Goal: Task Accomplishment & Management: Use online tool/utility

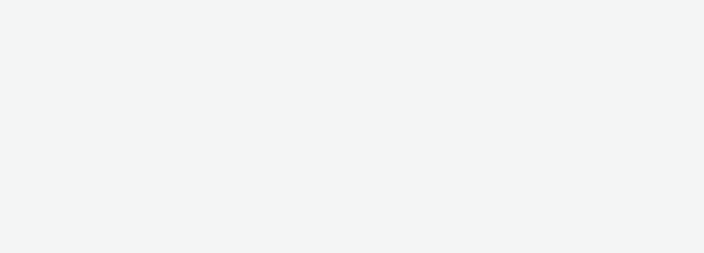
select select "f4db3760-27fe-4d14-9c44-df0c95b595a4"
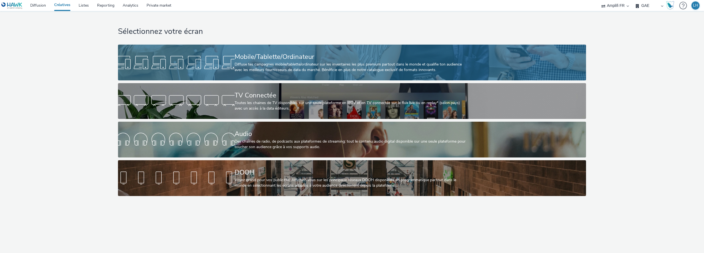
click at [187, 74] on link "Mobile/Tablette/Ordinateur Diffuse tes campagnes mobile/tablette/ordinateur sur…" at bounding box center [352, 63] width 468 height 36
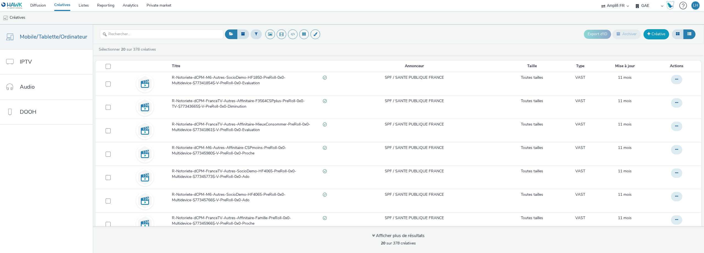
click at [660, 36] on link "Créative" at bounding box center [657, 34] width 26 height 10
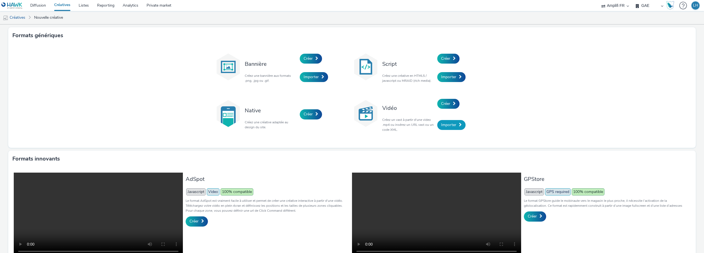
click at [455, 124] on link "Importer" at bounding box center [452, 125] width 28 height 10
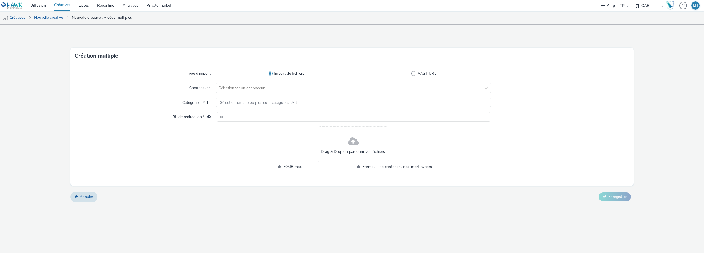
click at [58, 17] on link "Nouvelle créative" at bounding box center [48, 17] width 34 height 13
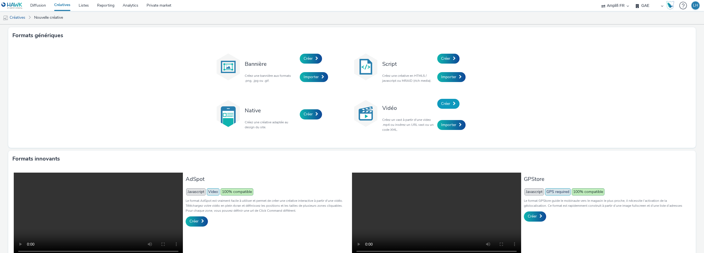
click at [445, 104] on span "Créer" at bounding box center [445, 103] width 9 height 5
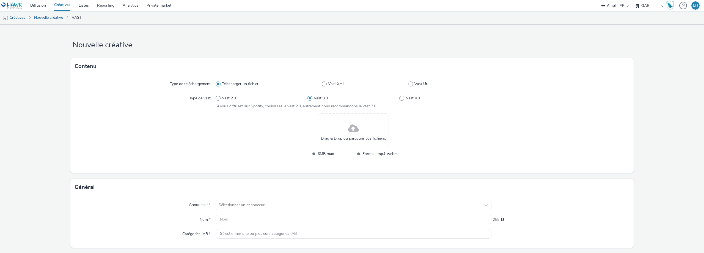
click at [52, 18] on link "Nouvelle créative" at bounding box center [48, 17] width 34 height 13
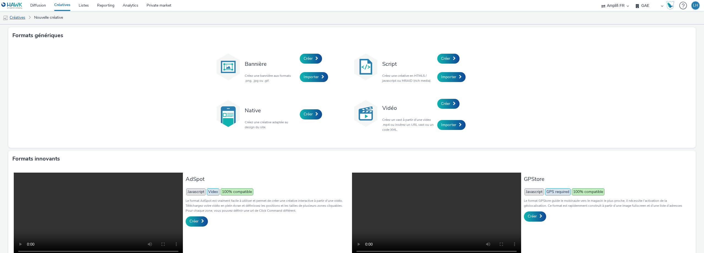
click at [25, 18] on link "Créatives" at bounding box center [14, 17] width 28 height 13
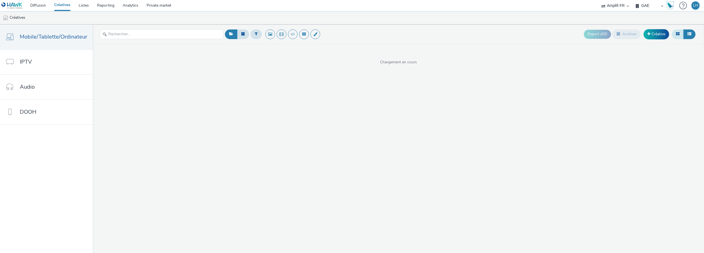
click at [677, 34] on icon at bounding box center [678, 34] width 4 height 4
click at [688, 35] on icon at bounding box center [690, 34] width 4 height 4
